Goal: Check status

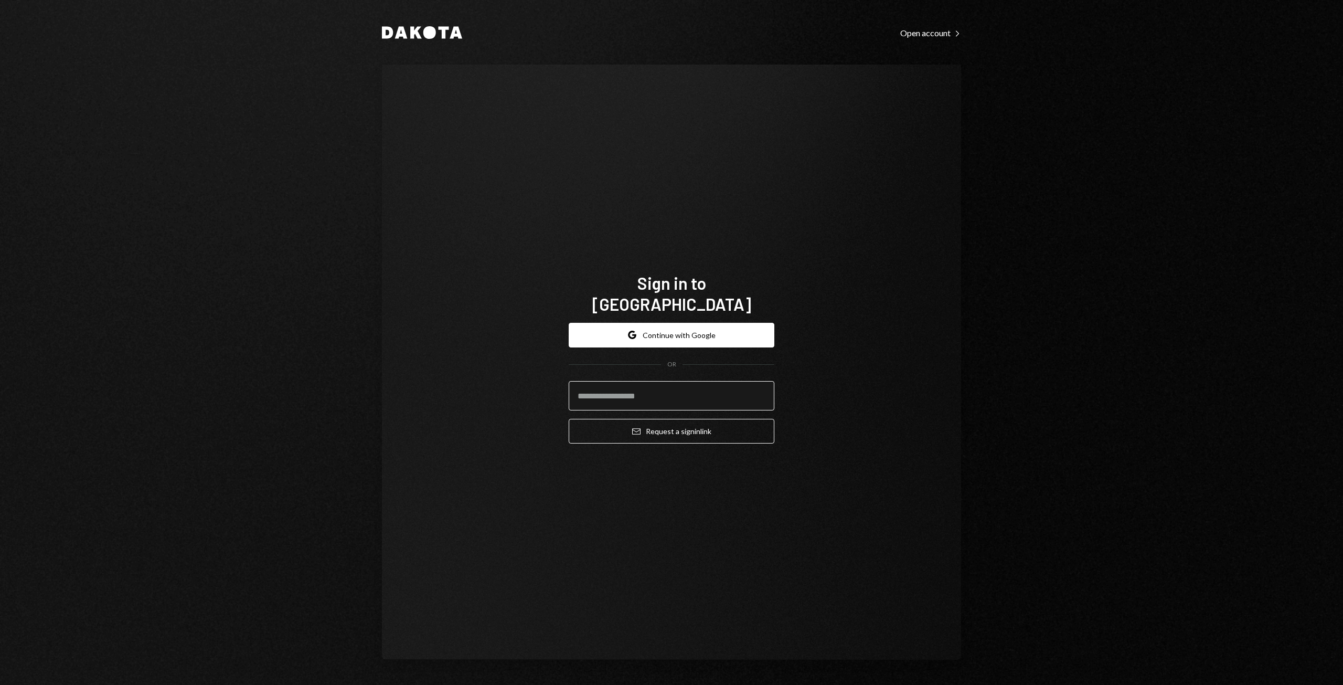
click at [614, 392] on input "email" at bounding box center [672, 395] width 206 height 29
type input "**********"
click at [677, 424] on button "Email Request a sign in link" at bounding box center [672, 431] width 206 height 25
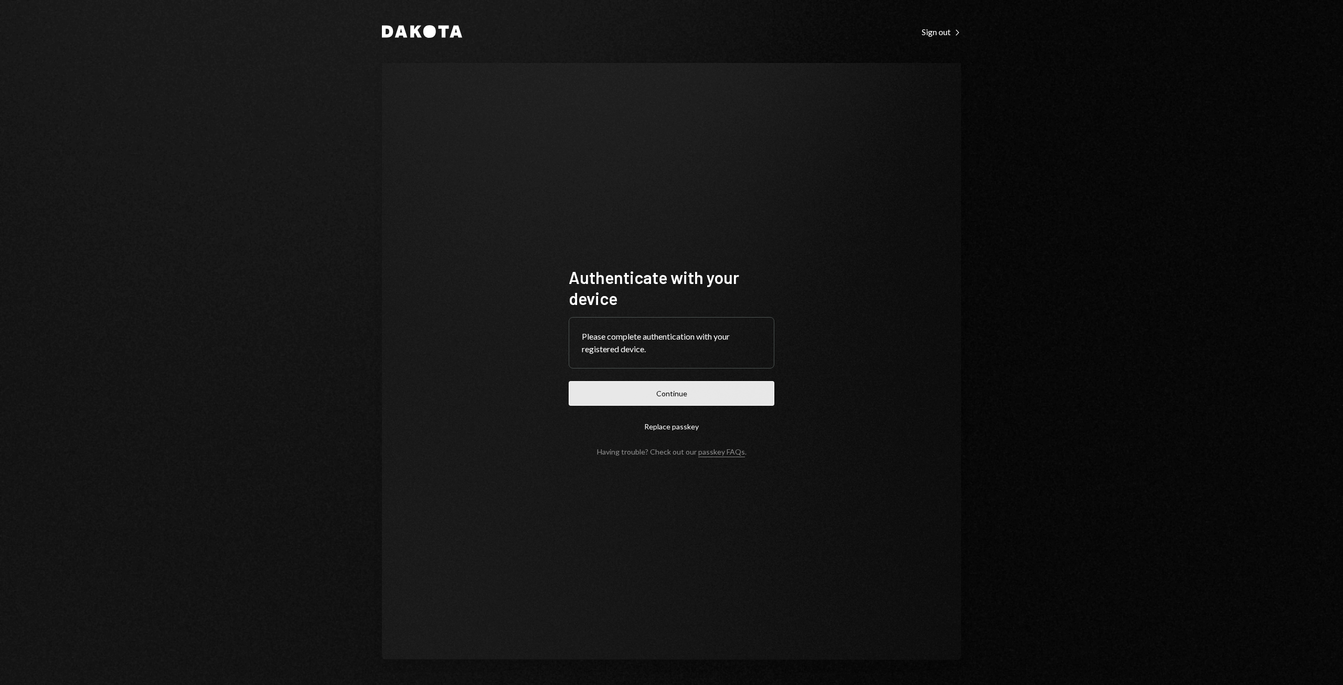
click at [680, 396] on button "Continue" at bounding box center [672, 393] width 206 height 25
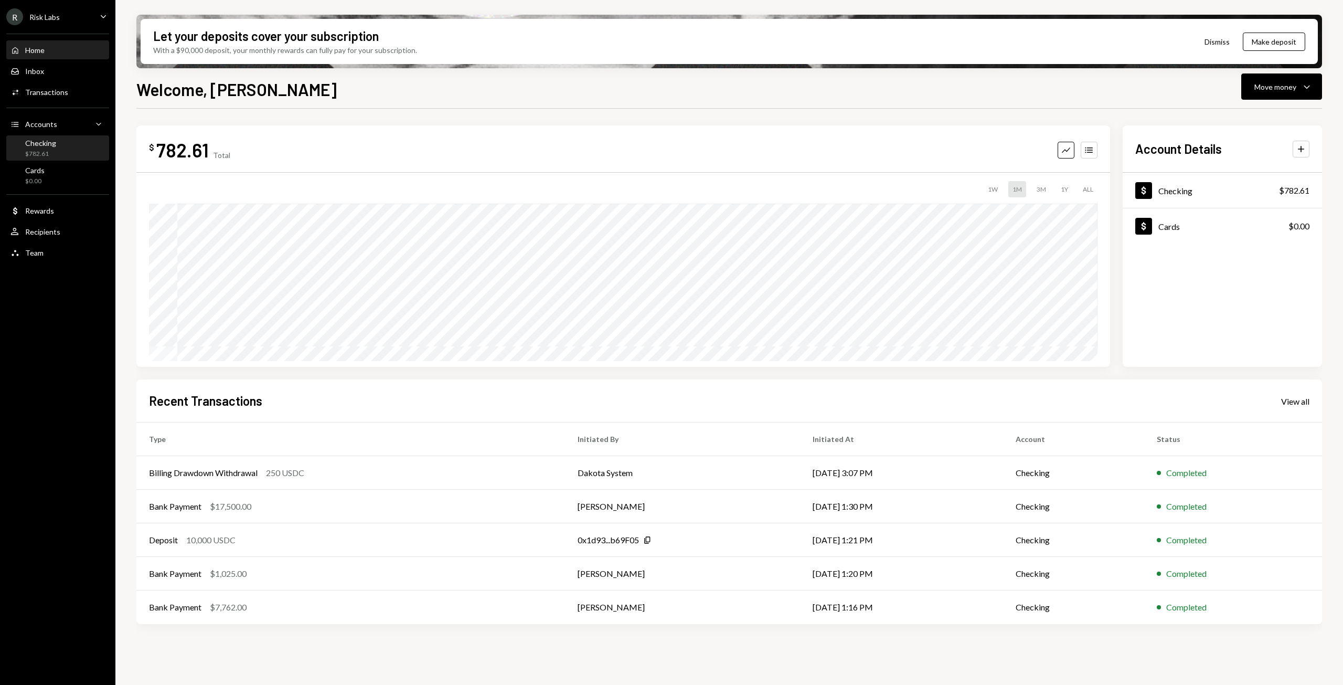
click at [68, 142] on div "Checking $782.61" at bounding box center [57, 149] width 94 height 20
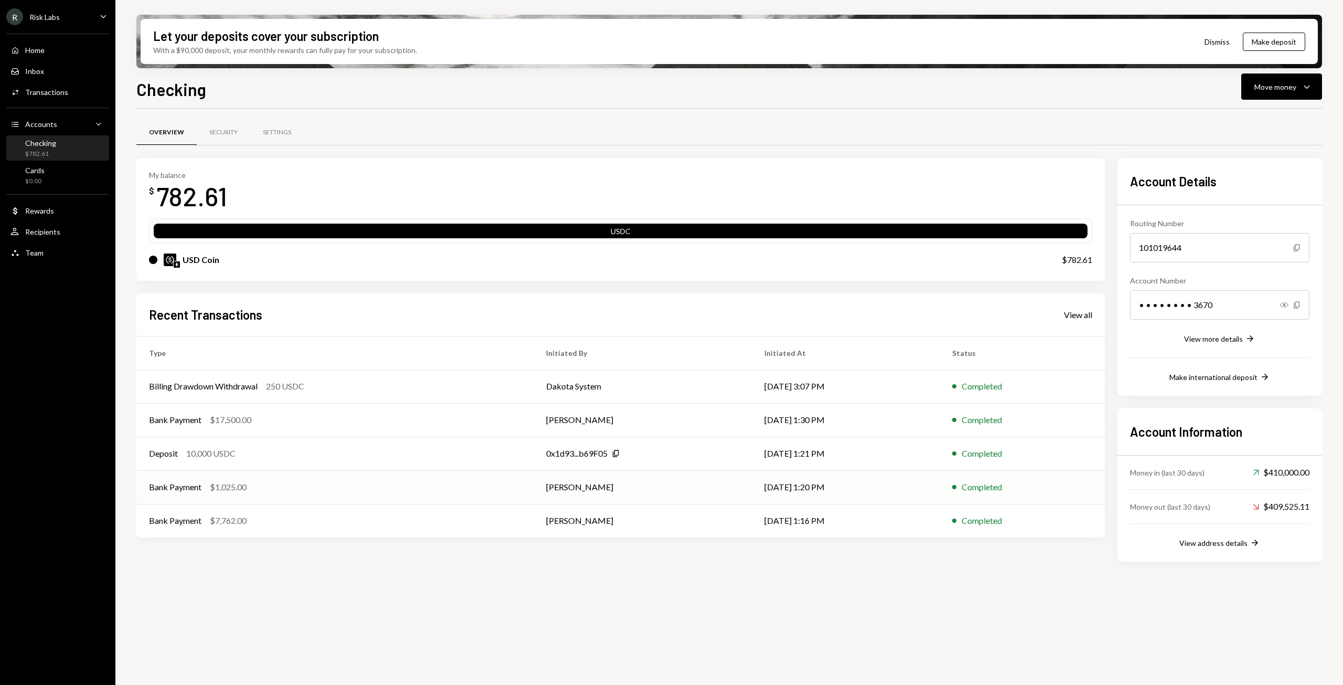
click at [699, 488] on td "[PERSON_NAME]" at bounding box center [643, 487] width 218 height 34
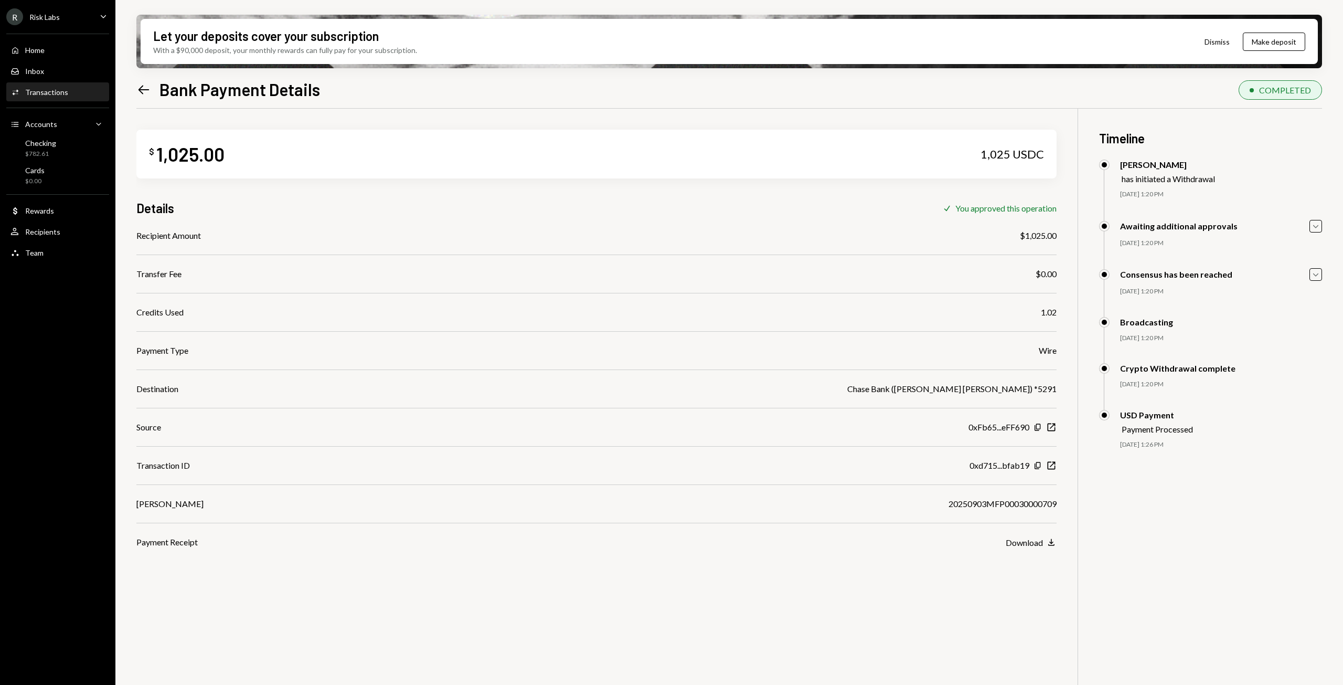
click at [141, 90] on icon at bounding box center [144, 89] width 11 height 9
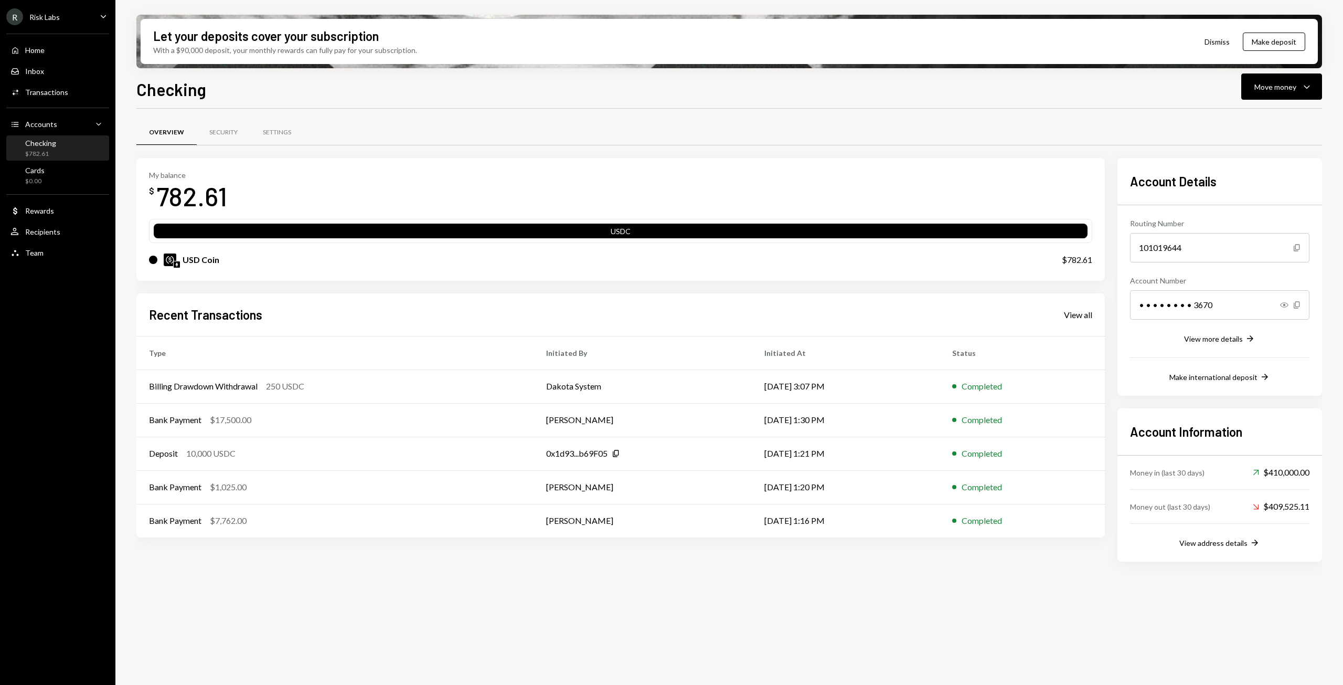
click at [1059, 315] on div "Recent Transactions View all" at bounding box center [620, 314] width 943 height 17
click at [1070, 313] on div "View all" at bounding box center [1078, 315] width 28 height 10
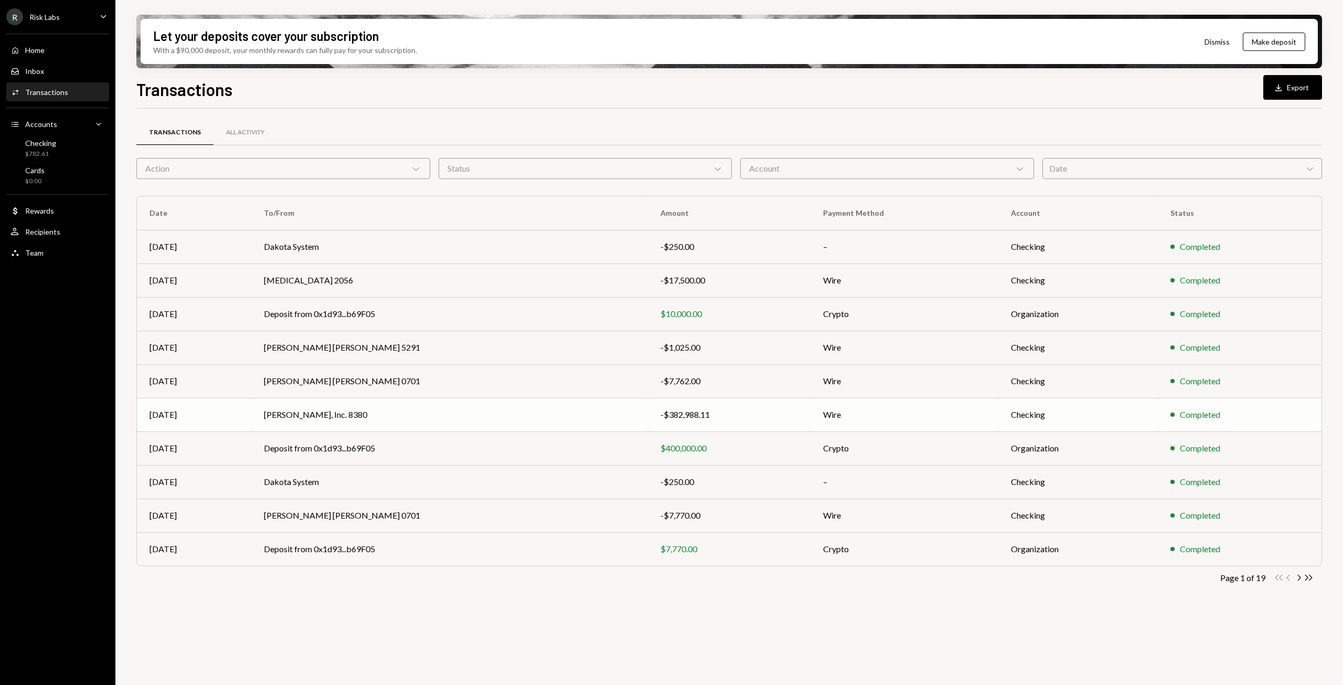
click at [496, 417] on td "[PERSON_NAME], Inc. 8380" at bounding box center [449, 415] width 397 height 34
